Goal: Navigation & Orientation: Find specific page/section

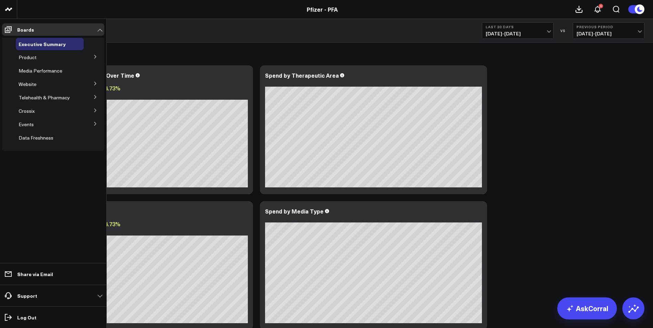
click at [69, 55] on div "Product" at bounding box center [50, 57] width 68 height 12
click at [93, 54] on button at bounding box center [95, 56] width 18 height 10
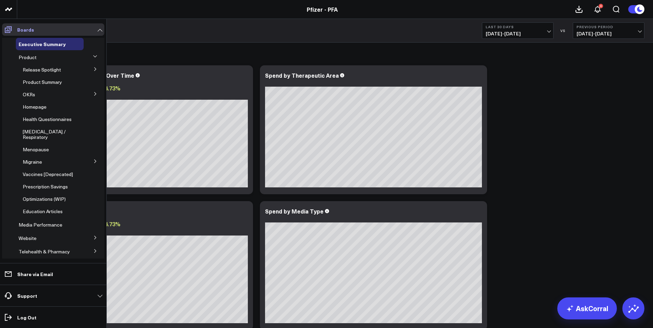
click at [8, 30] on icon at bounding box center [8, 29] width 7 height 7
click at [92, 158] on button at bounding box center [95, 161] width 18 height 10
click at [33, 171] on span "mTOQ" at bounding box center [34, 174] width 14 height 7
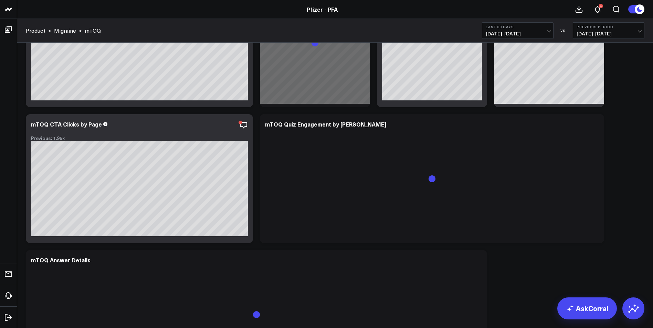
scroll to position [103, 0]
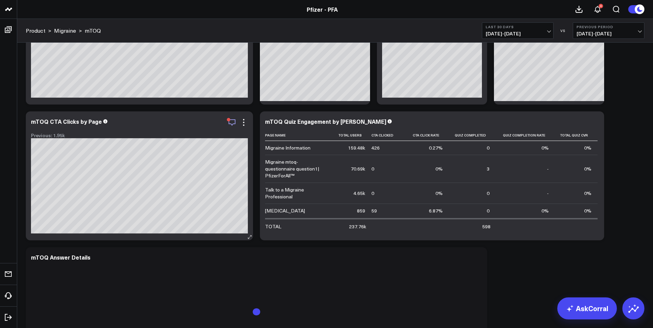
click at [233, 122] on icon "button" at bounding box center [232, 122] width 8 height 8
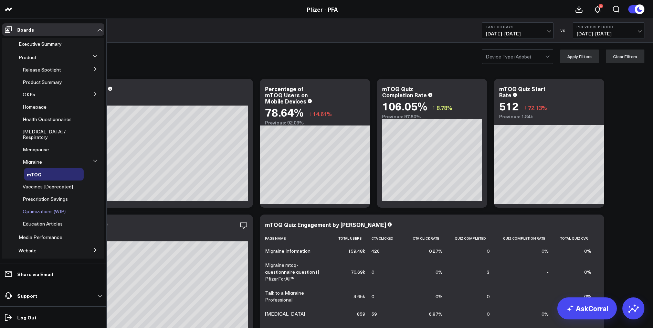
scroll to position [57, 0]
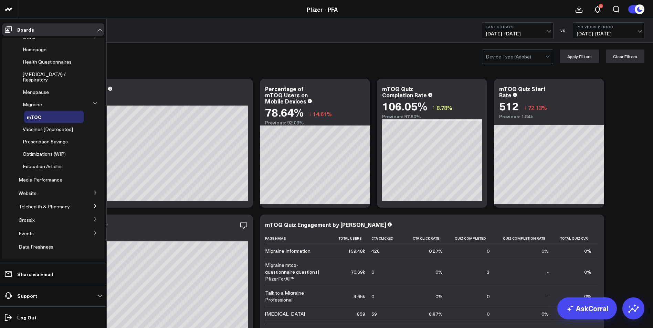
click at [28, 190] on span "Website" at bounding box center [28, 193] width 18 height 7
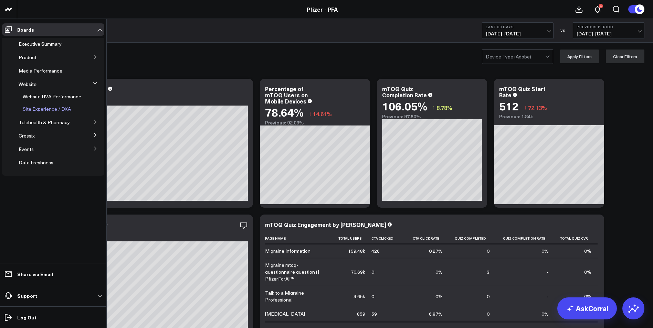
click at [60, 109] on span "Site Experience / DXA" at bounding box center [47, 109] width 48 height 7
